Goal: Transaction & Acquisition: Book appointment/travel/reservation

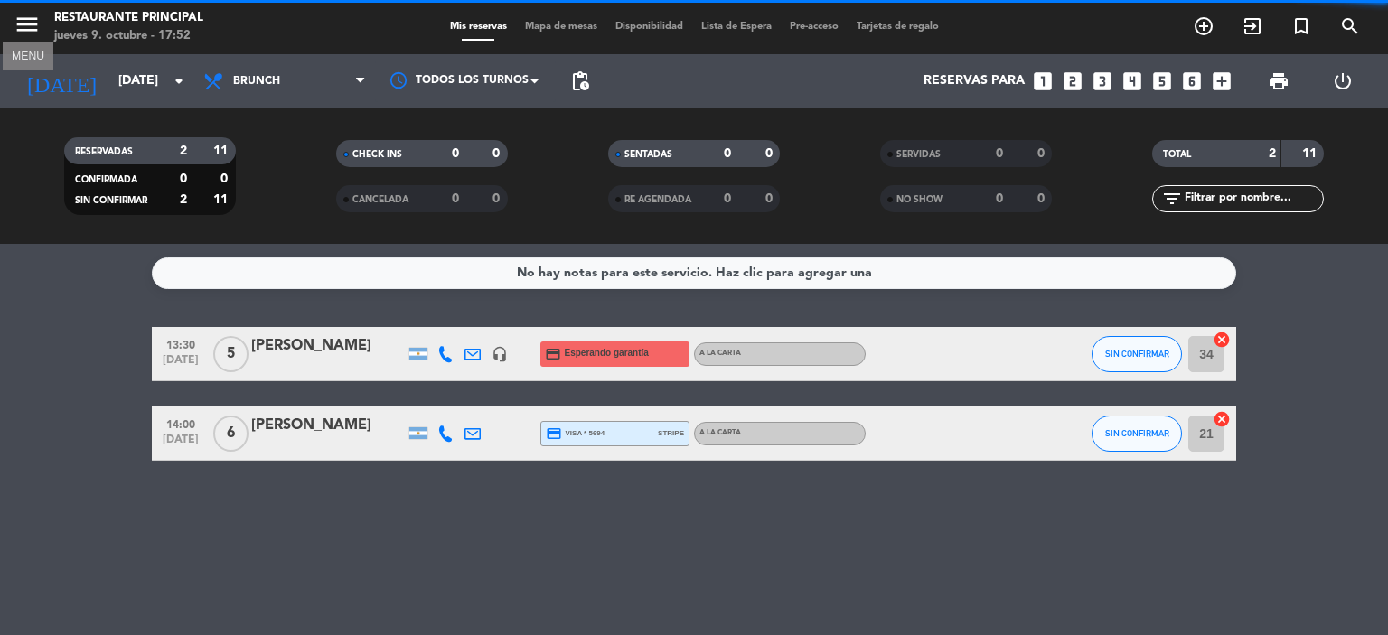
click at [22, 20] on icon "menu" at bounding box center [27, 24] width 27 height 27
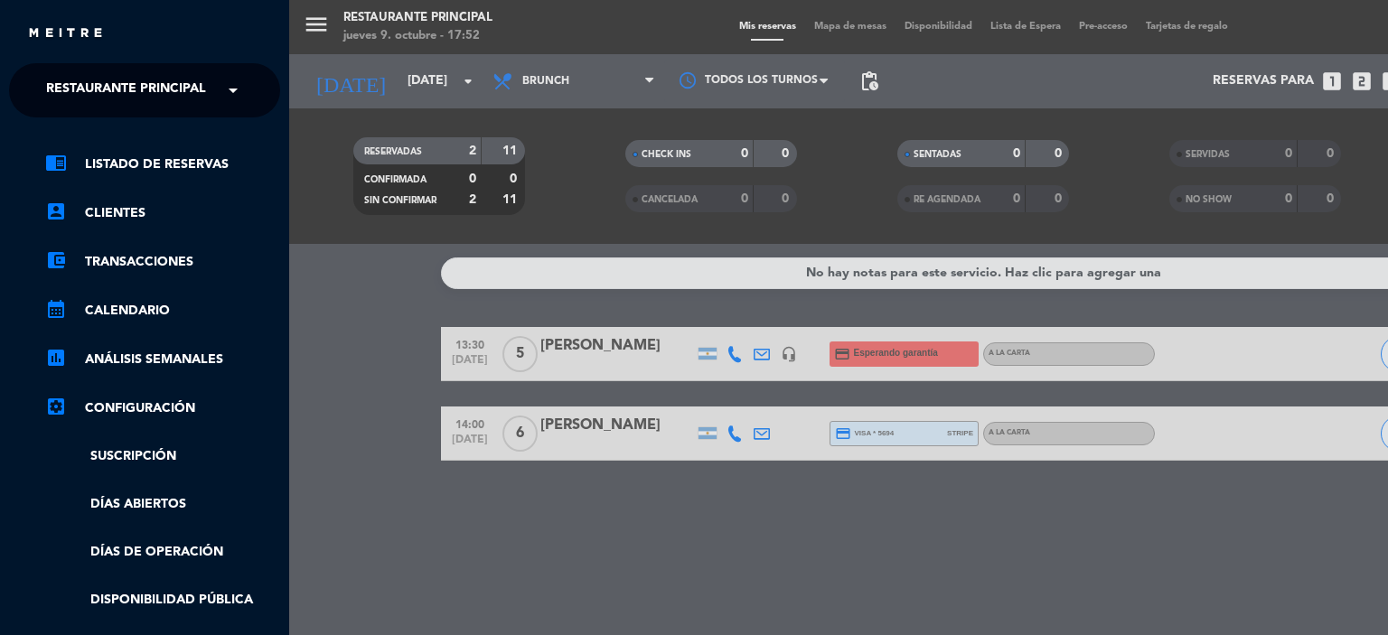
scroll to position [756, 0]
click at [196, 89] on span "Restaurante Principal" at bounding box center [126, 90] width 160 height 38
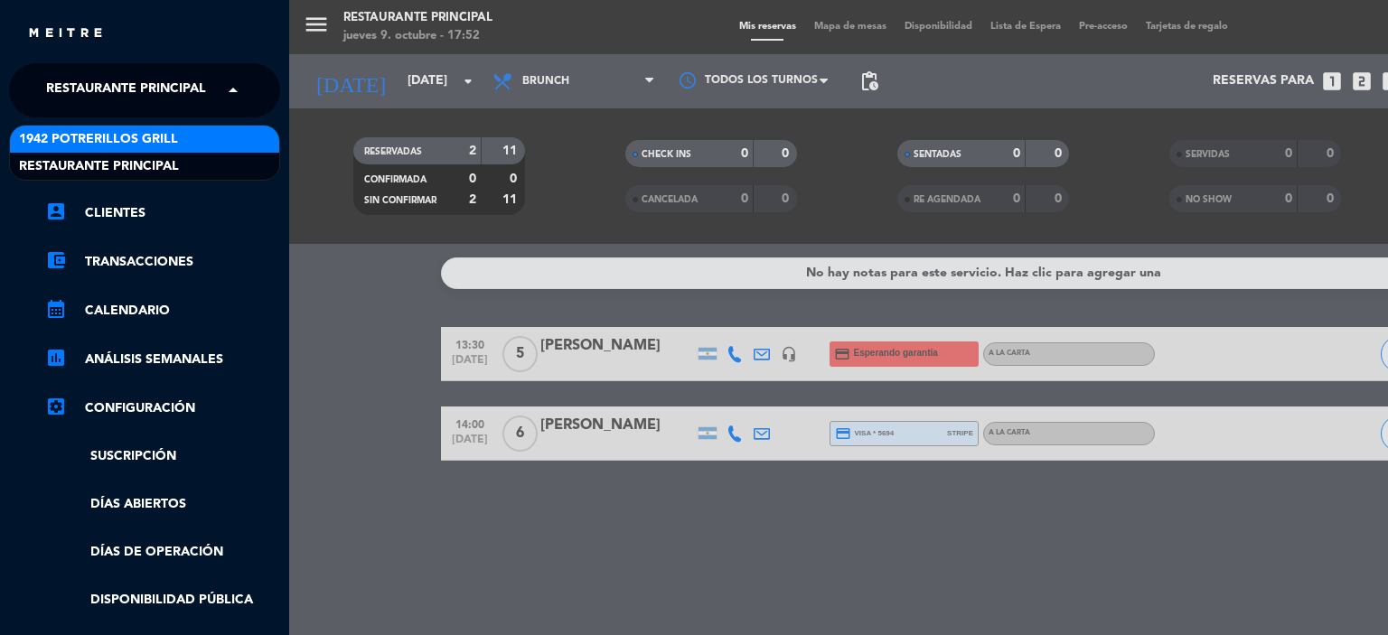
click at [141, 139] on span "1942 Potrerillos Grill" at bounding box center [98, 139] width 159 height 21
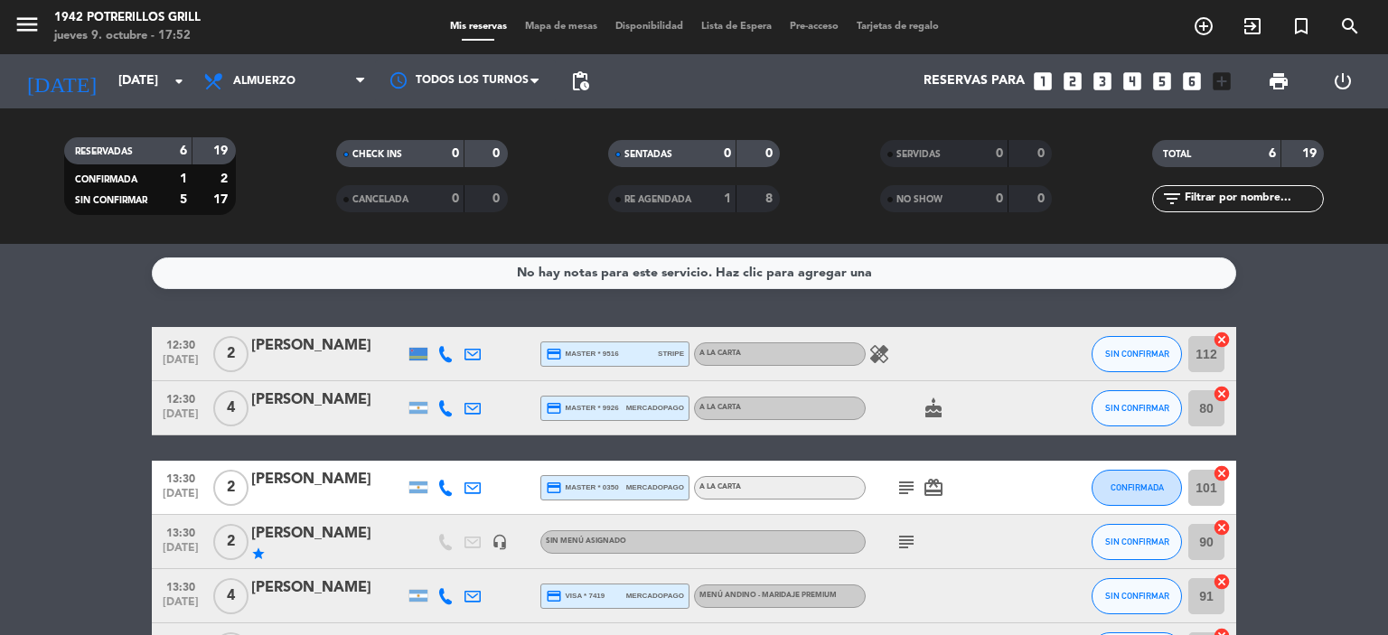
click at [1129, 79] on icon "looks_4" at bounding box center [1132, 81] width 23 height 23
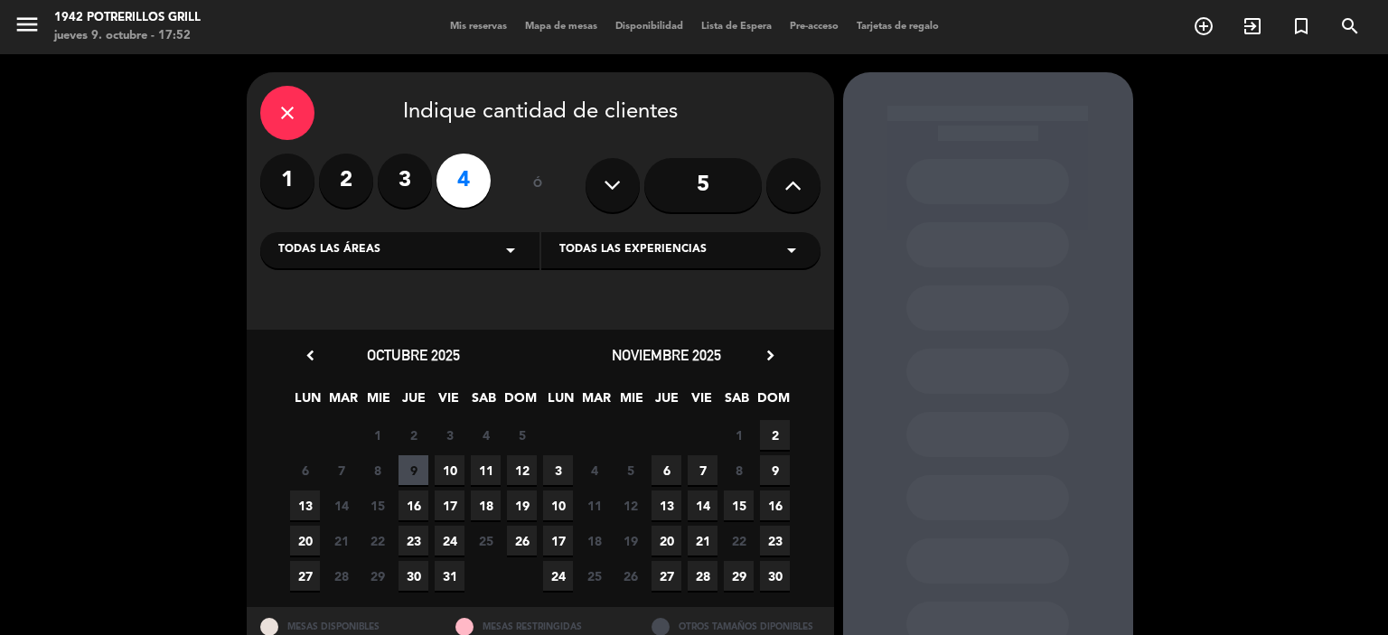
click at [767, 354] on icon "chevron_right" at bounding box center [770, 355] width 19 height 19
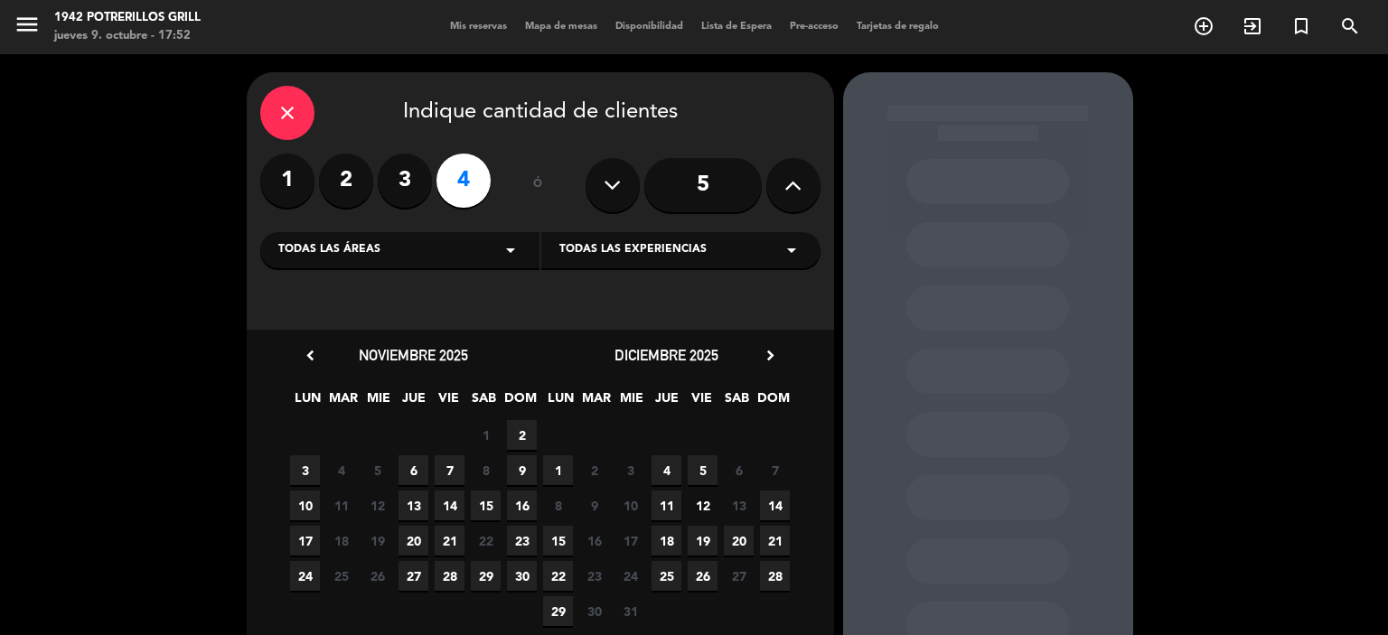
click at [767, 354] on icon "chevron_right" at bounding box center [770, 355] width 19 height 19
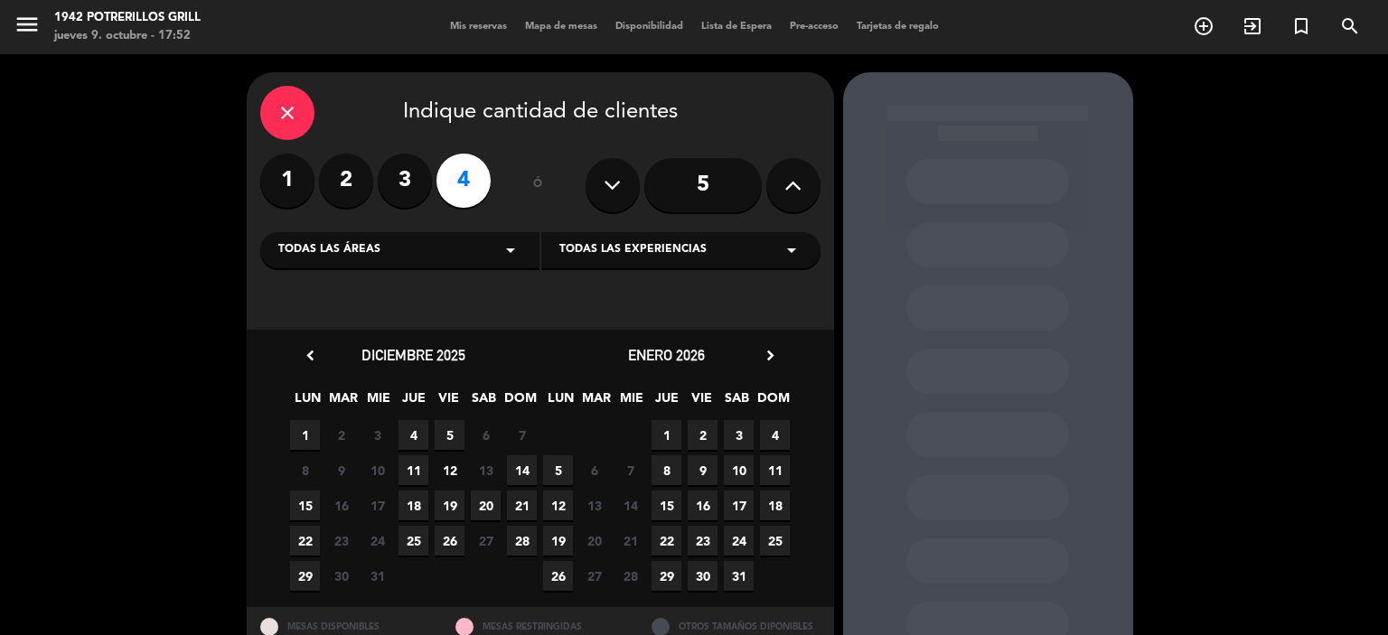
click at [681, 429] on div "29 30 Cerrado 31 Cerrado 1 2 3 4" at bounding box center [666, 435] width 253 height 35
click at [661, 433] on span "1" at bounding box center [667, 435] width 30 height 30
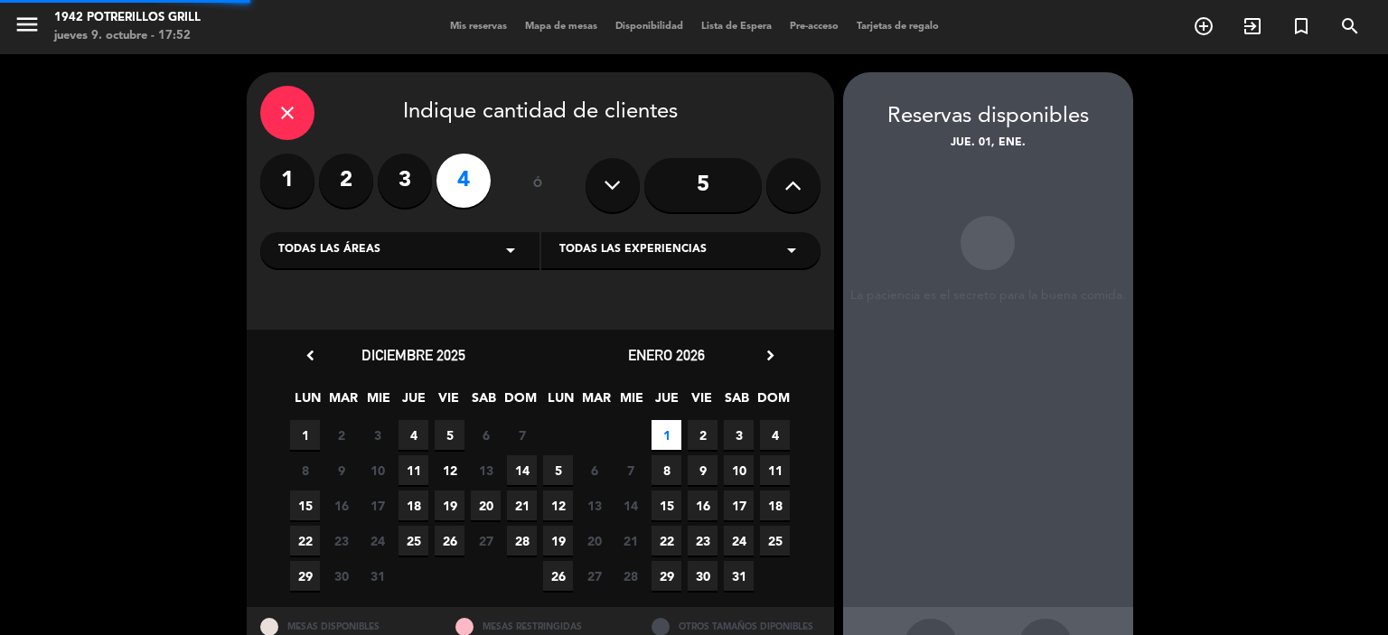
scroll to position [66, 0]
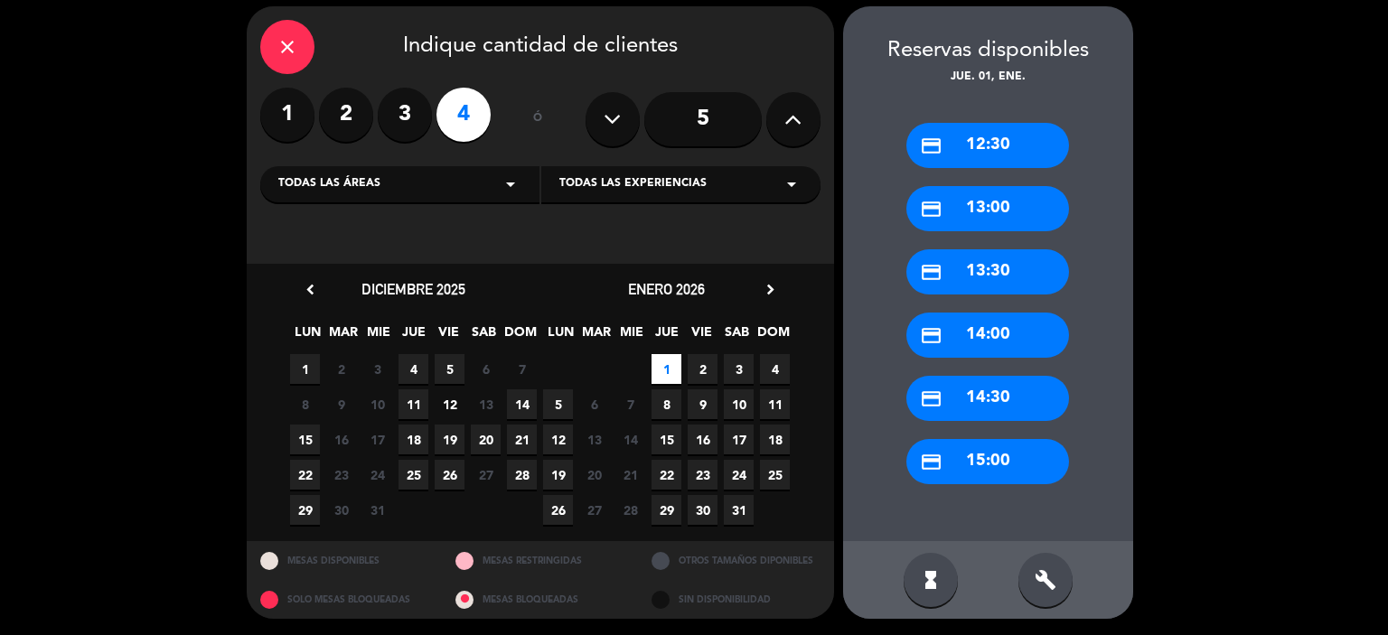
click at [996, 270] on div "credit_card 13:30" at bounding box center [987, 271] width 163 height 45
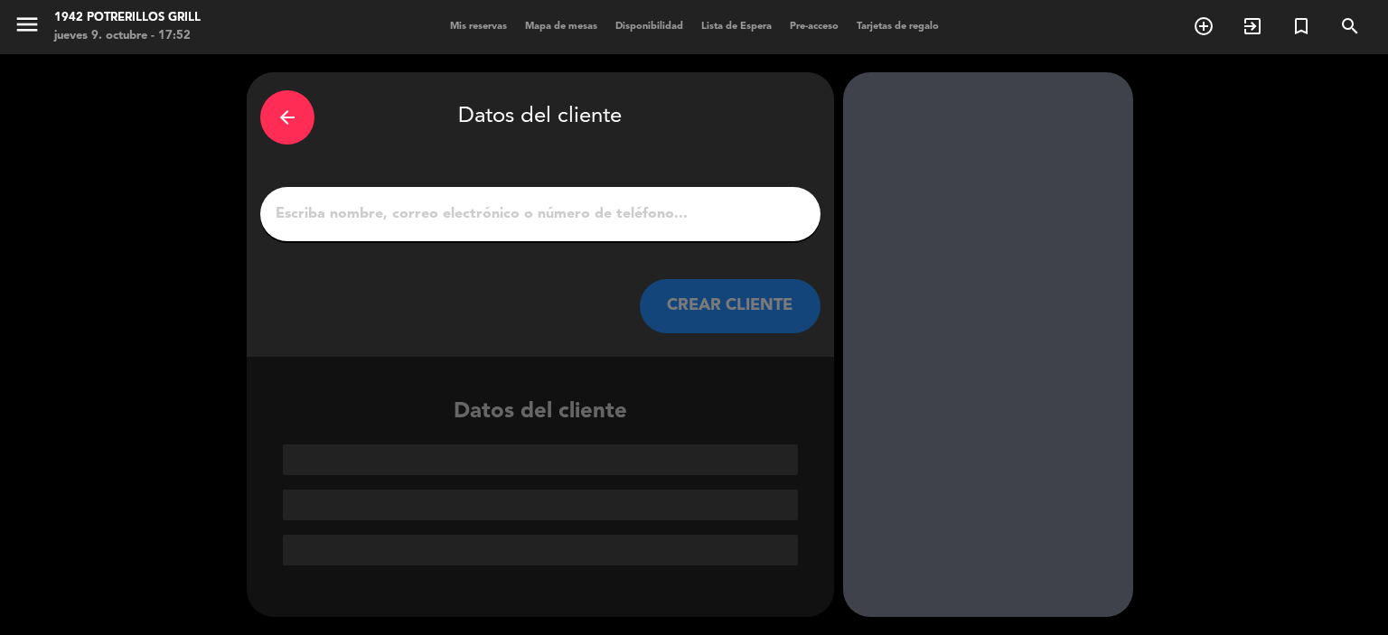
scroll to position [0, 0]
drag, startPoint x: 553, startPoint y: 190, endPoint x: 548, endPoint y: 205, distance: 16.3
click at [553, 190] on div at bounding box center [540, 214] width 560 height 54
click at [546, 210] on input "Página Completa" at bounding box center [540, 214] width 533 height 25
paste input "[PERSON_NAME] [PERSON_NAME]"
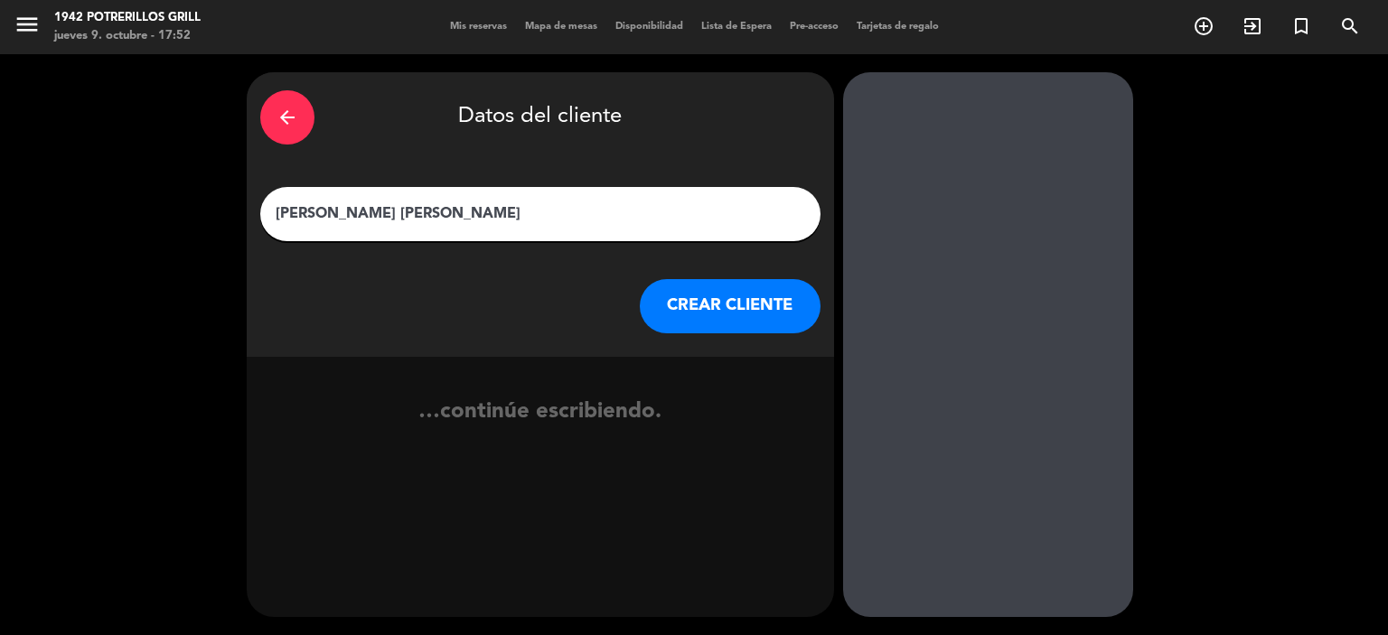
type input "[PERSON_NAME] [PERSON_NAME]"
click at [736, 311] on button "CREAR CLIENTE" at bounding box center [730, 306] width 181 height 54
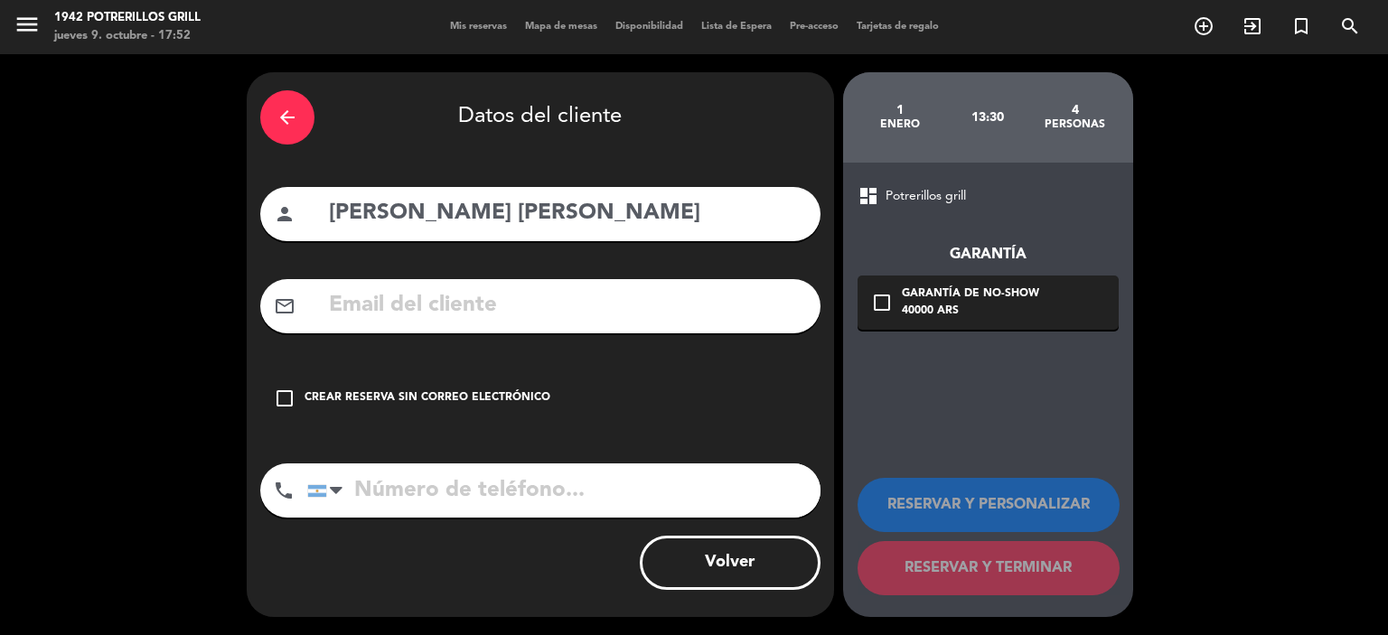
click at [419, 306] on input "text" at bounding box center [567, 305] width 480 height 37
paste input "[EMAIL_ADDRESS][DOMAIN_NAME]"
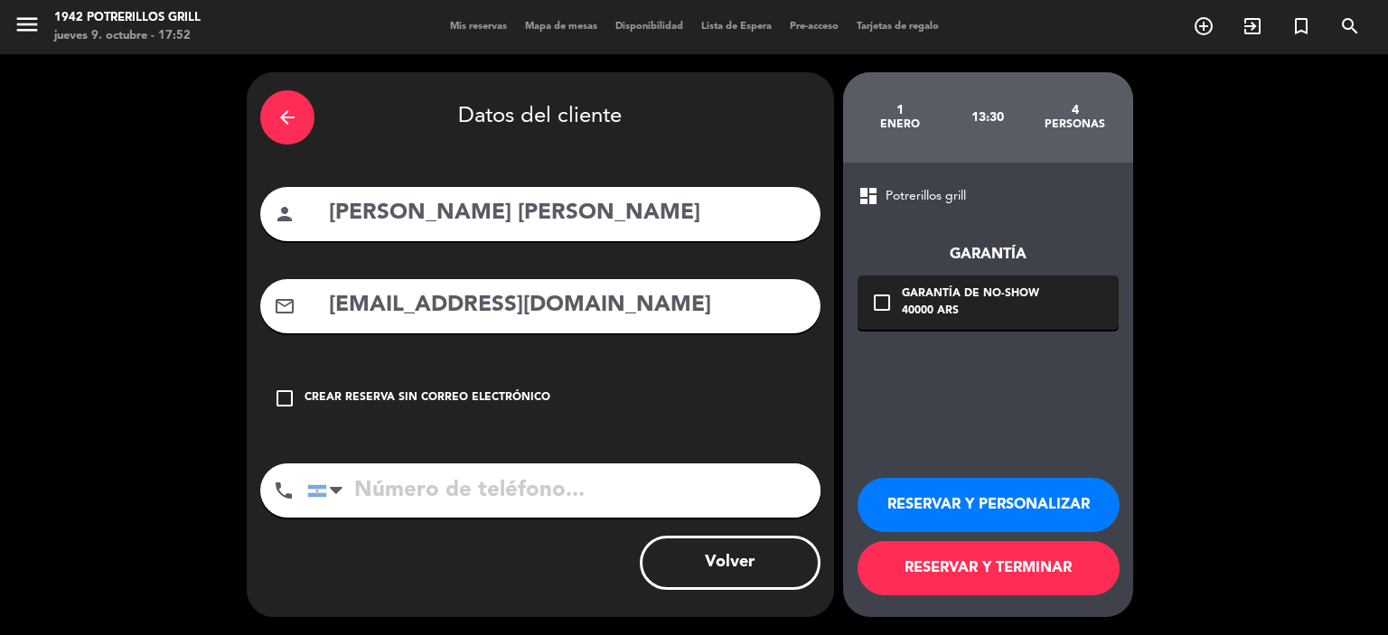
type input "[EMAIL_ADDRESS][DOMAIN_NAME]"
click at [328, 498] on div at bounding box center [329, 491] width 42 height 52
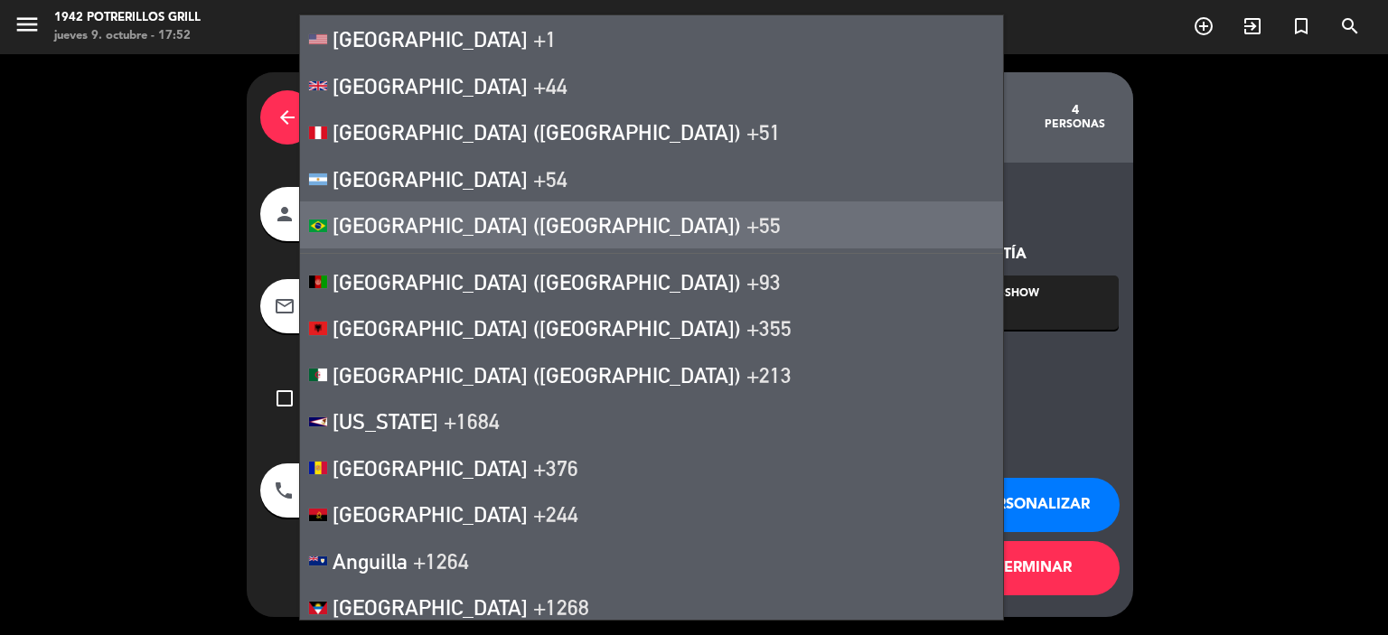
click at [380, 222] on span "[GEOGRAPHIC_DATA] ([GEOGRAPHIC_DATA])" at bounding box center [537, 224] width 408 height 25
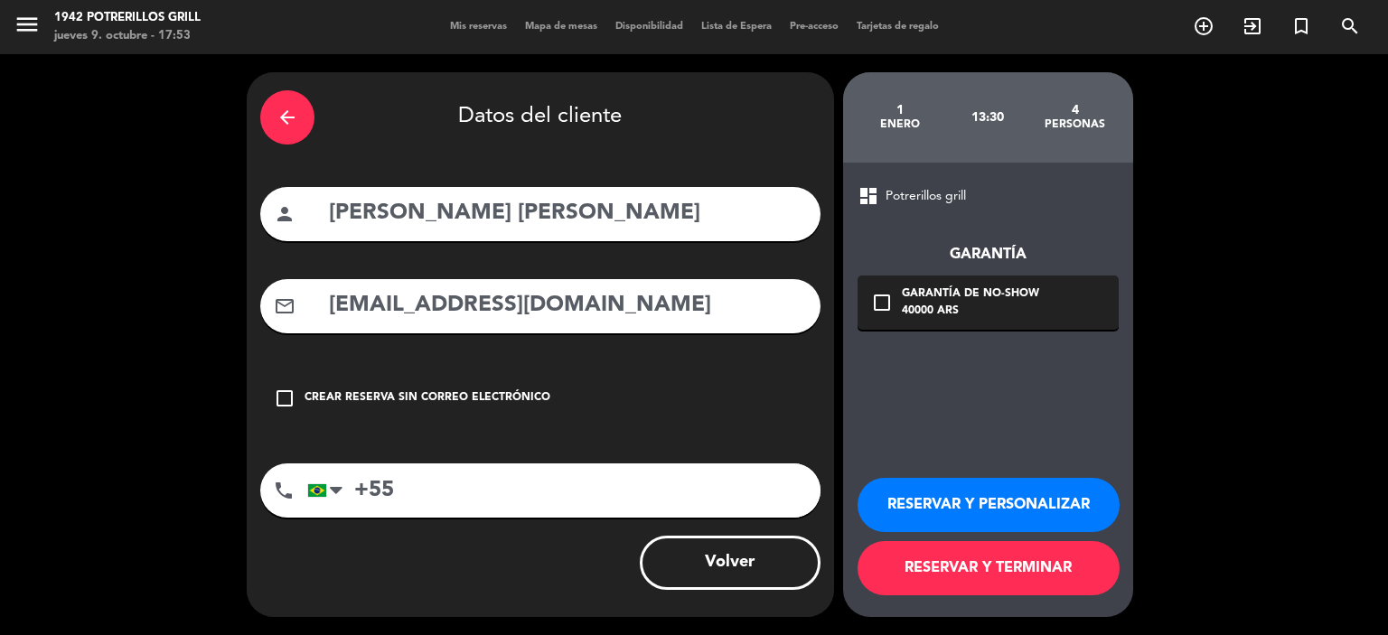
paste input "55 49 99987-7499"
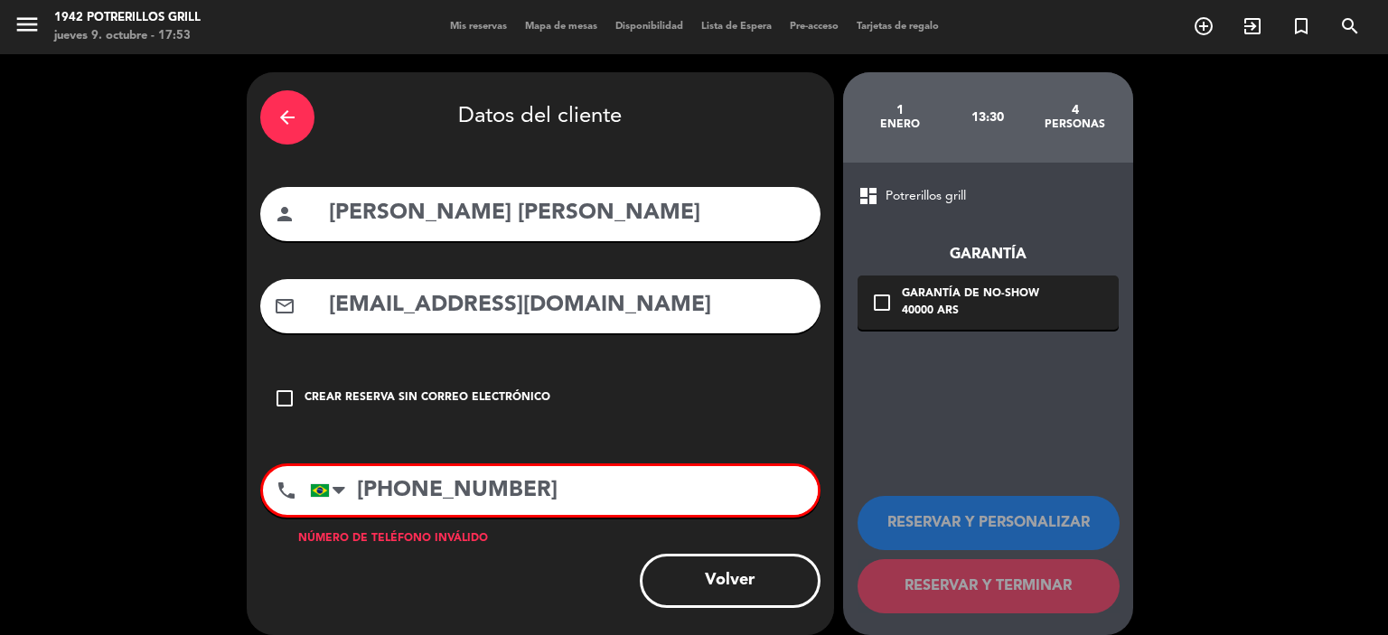
click at [427, 484] on input "[PHONE_NUMBER]" at bounding box center [564, 490] width 508 height 49
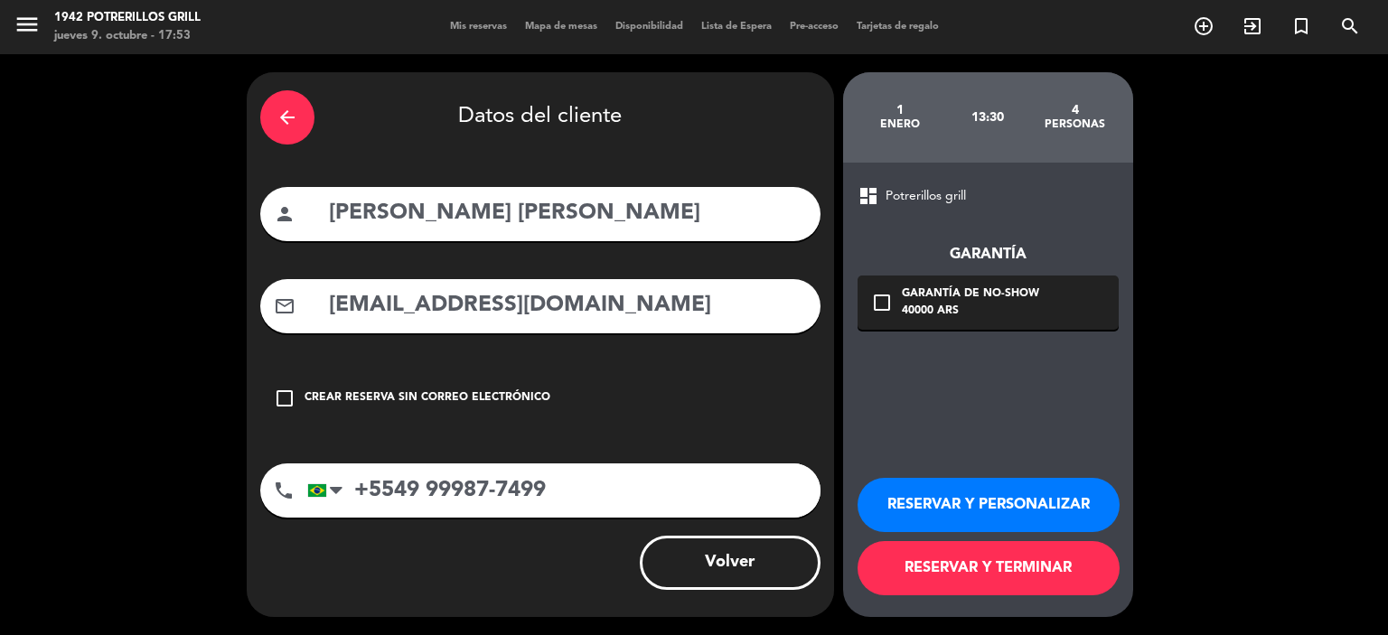
type input "+5549 99987-7499"
click at [889, 299] on icon "check_box_outline_blank" at bounding box center [882, 303] width 22 height 22
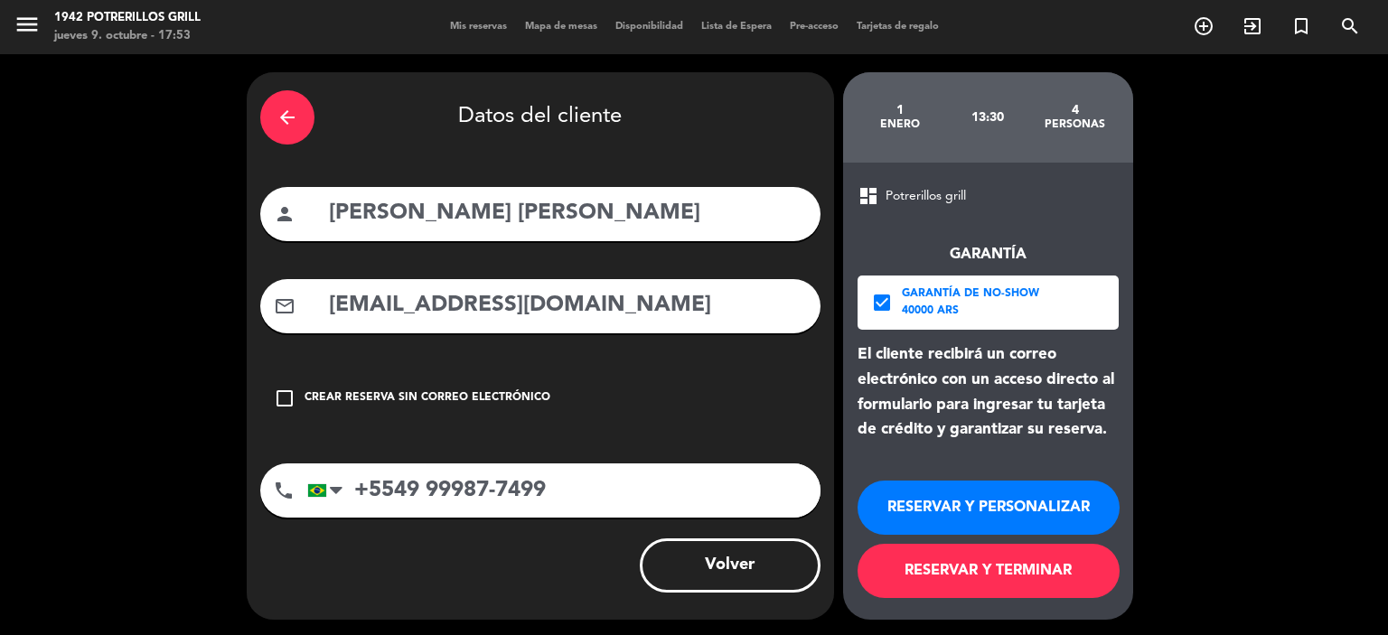
click at [1006, 508] on button "RESERVAR Y PERSONALIZAR" at bounding box center [989, 508] width 262 height 54
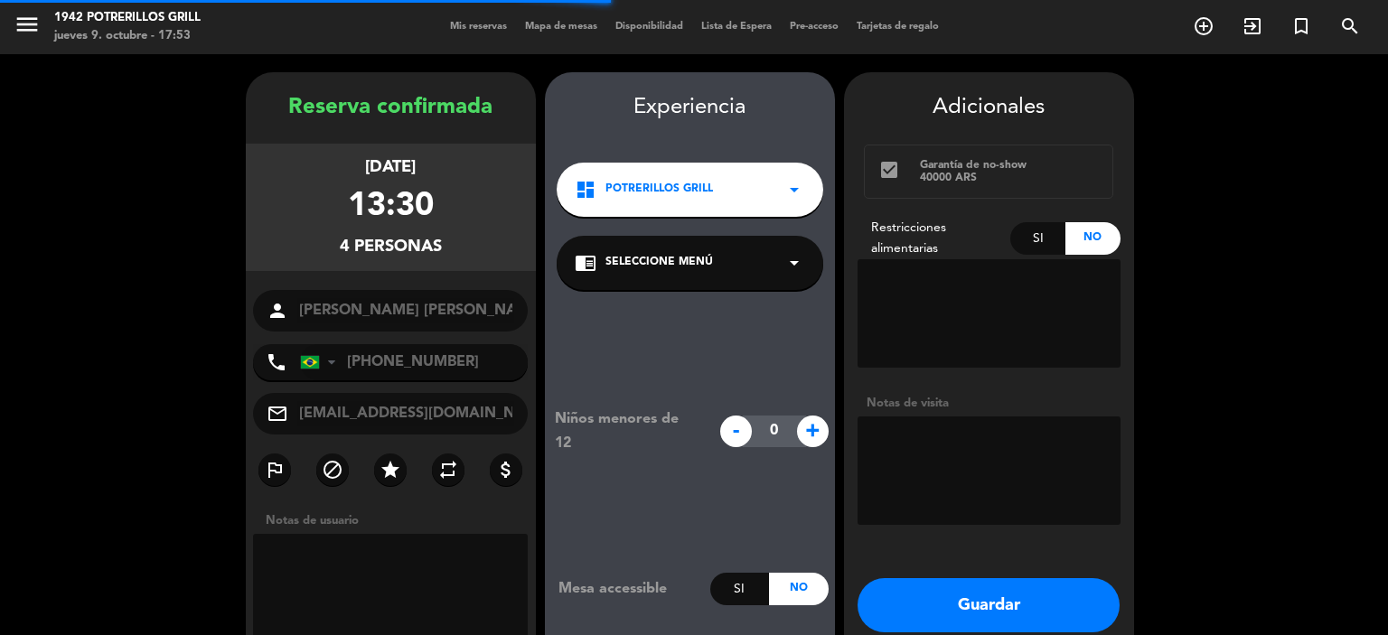
scroll to position [72, 0]
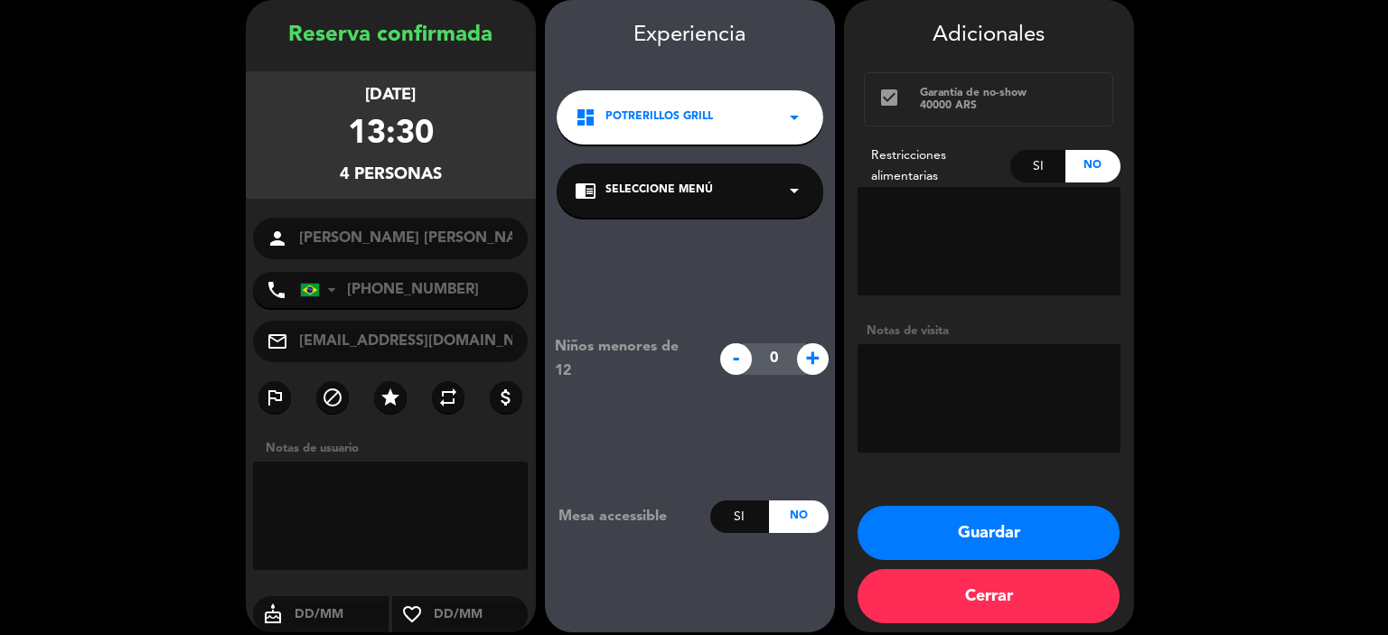
click at [1026, 403] on textarea at bounding box center [989, 398] width 263 height 108
type textarea "c"
type textarea "UBICAR CERCA DE LA MESA DE DANIEL-"
click at [934, 531] on button "Guardar" at bounding box center [989, 533] width 262 height 54
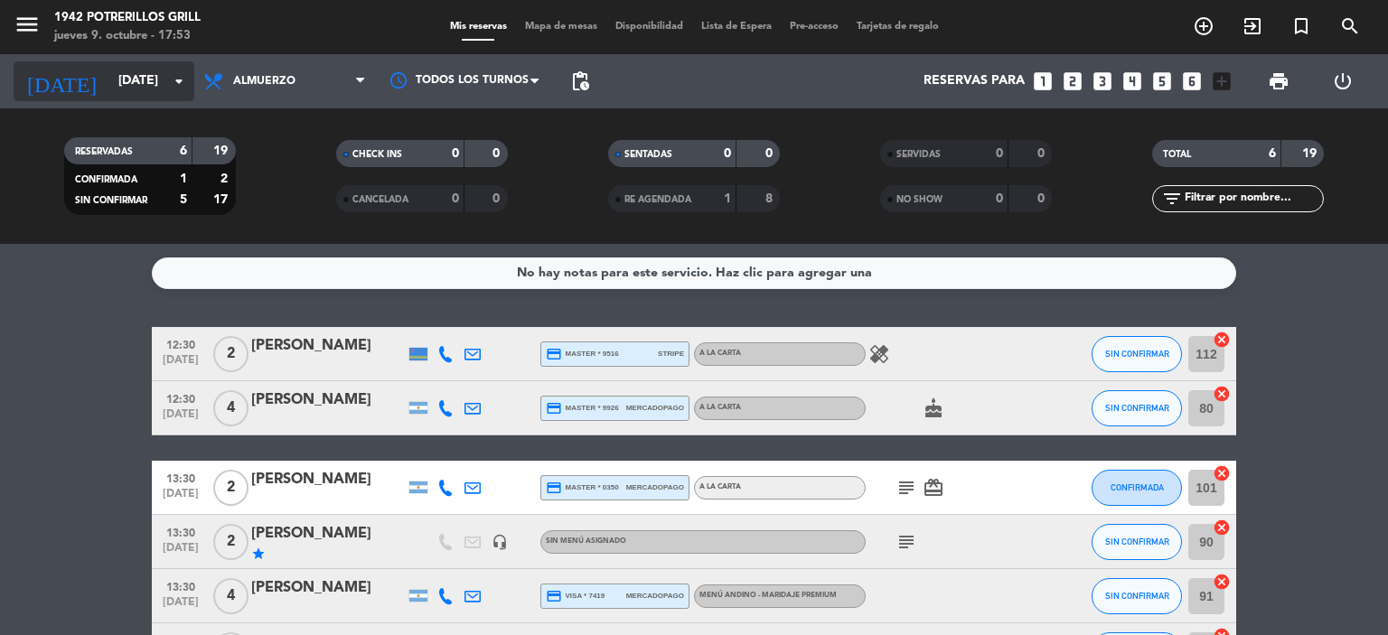
click at [158, 87] on input "[DATE]" at bounding box center [195, 81] width 172 height 33
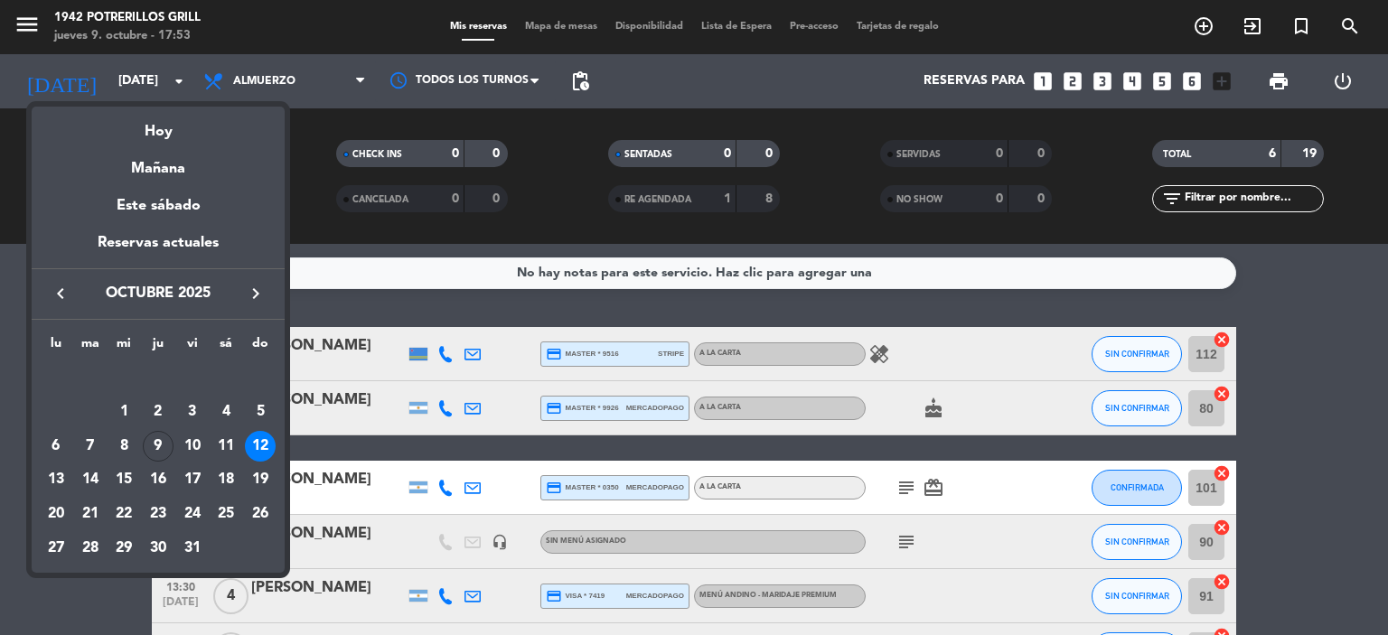
click at [260, 292] on icon "keyboard_arrow_right" at bounding box center [256, 294] width 22 height 22
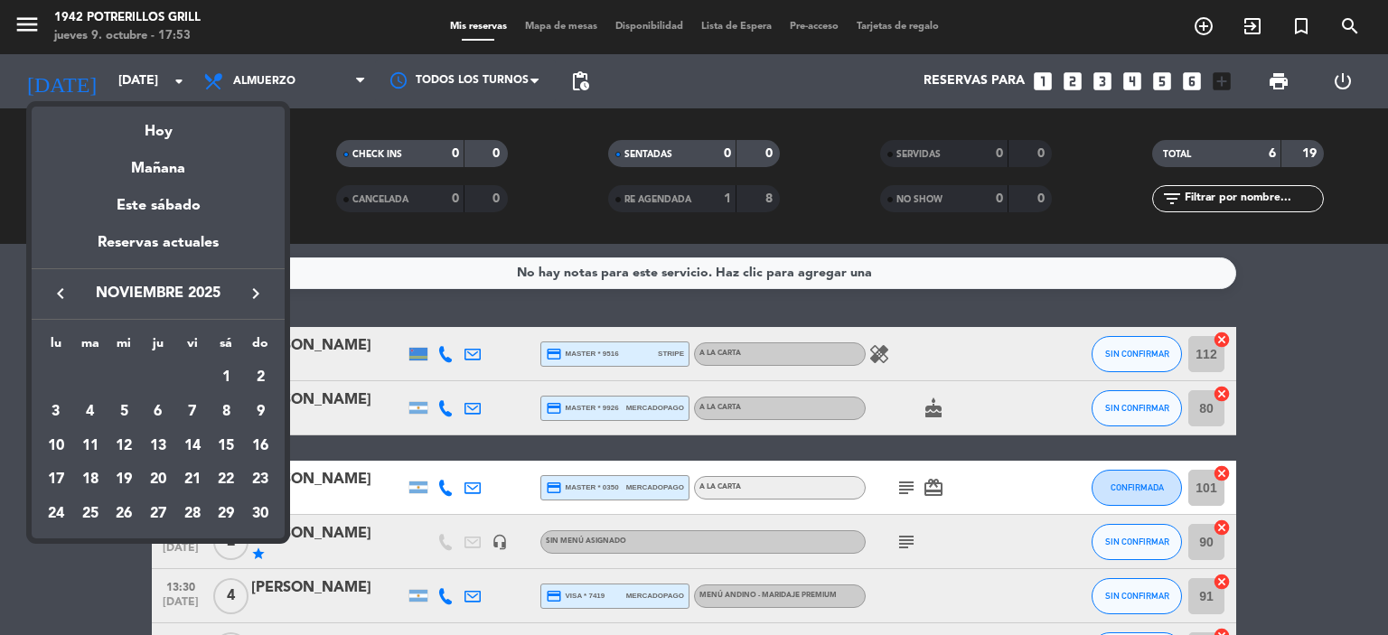
click at [258, 292] on icon "keyboard_arrow_right" at bounding box center [256, 294] width 22 height 22
click at [150, 375] on div "1" at bounding box center [158, 377] width 31 height 31
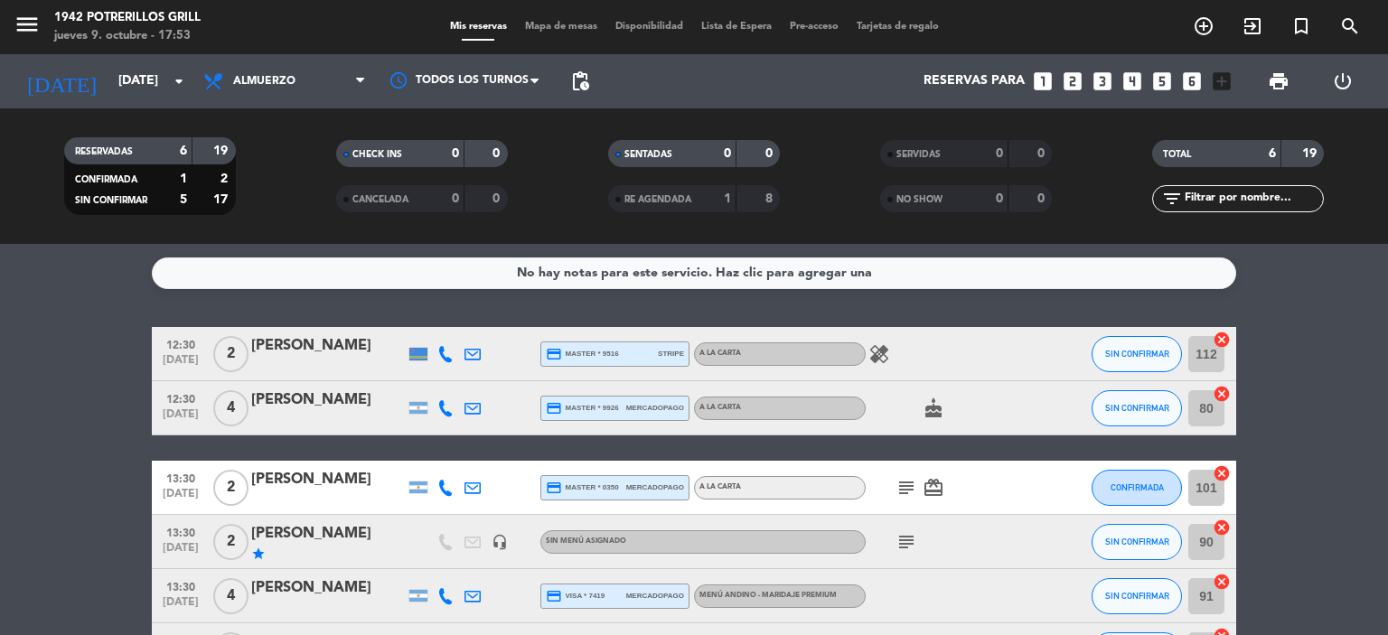
type input "[DEMOGRAPHIC_DATA][DATE]"
